Goal: Transaction & Acquisition: Purchase product/service

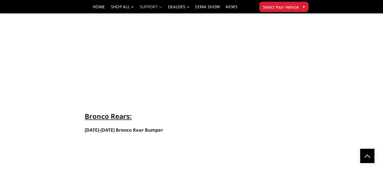
scroll to position [1340, 0]
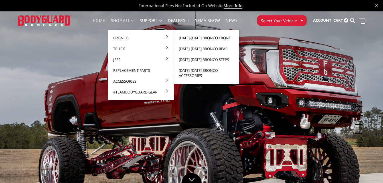
click at [200, 38] on link "[DATE]-[DATE] Bronco Front" at bounding box center [206, 37] width 61 height 11
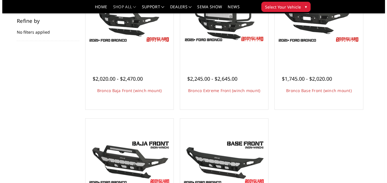
scroll to position [57, 0]
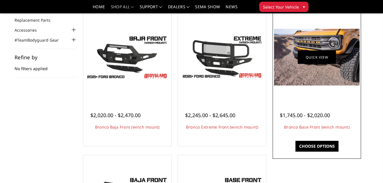
click at [309, 52] on link "Quick view" at bounding box center [317, 56] width 38 height 13
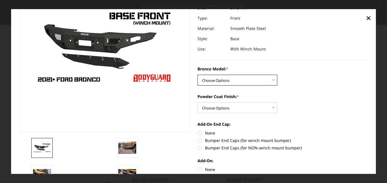
click at [251, 82] on select "Choose Options Base/Badlands/Wildtrak/etc. Raptor" at bounding box center [238, 80] width 80 height 11
select select "4009"
click at [198, 75] on select "Choose Options Base/Badlands/Wildtrak/etc. Raptor" at bounding box center [238, 80] width 80 height 11
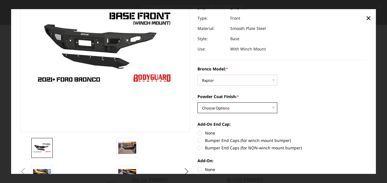
click at [229, 106] on select "Choose Options Bare Metal Textured Black Powder Coat" at bounding box center [238, 108] width 80 height 11
select select "4011"
click at [198, 103] on select "Choose Options Bare Metal Textured Black Powder Coat" at bounding box center [238, 108] width 80 height 11
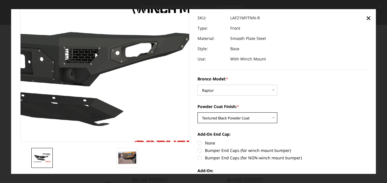
scroll to position [0, 0]
